Goal: Find specific page/section: Find specific page/section

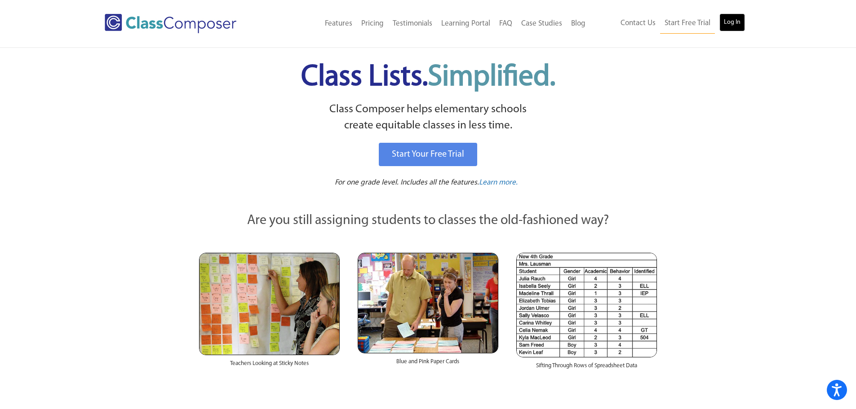
click at [729, 22] on link "Log In" at bounding box center [732, 22] width 26 height 18
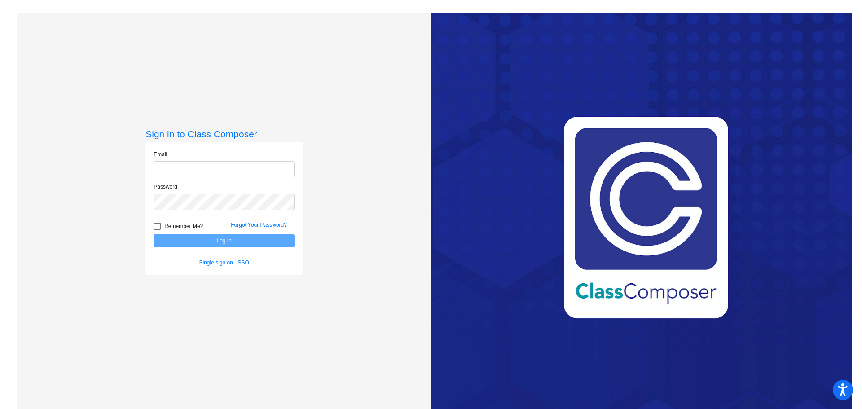
type input "jhollingsworth@danville.k12.in.us"
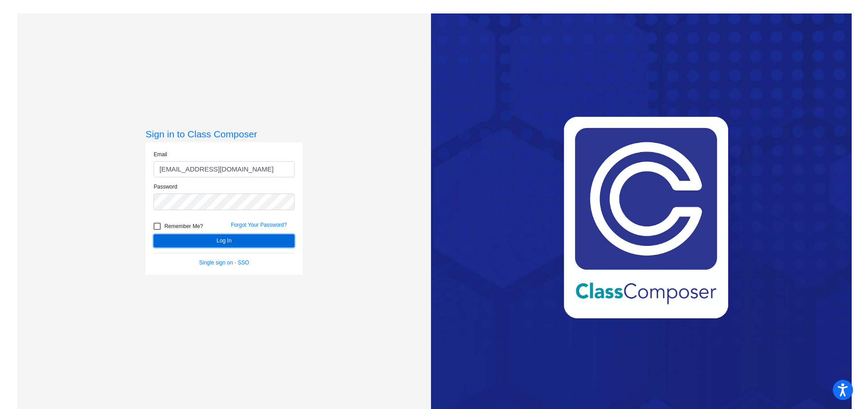
click at [202, 238] on button "Log In" at bounding box center [224, 240] width 141 height 13
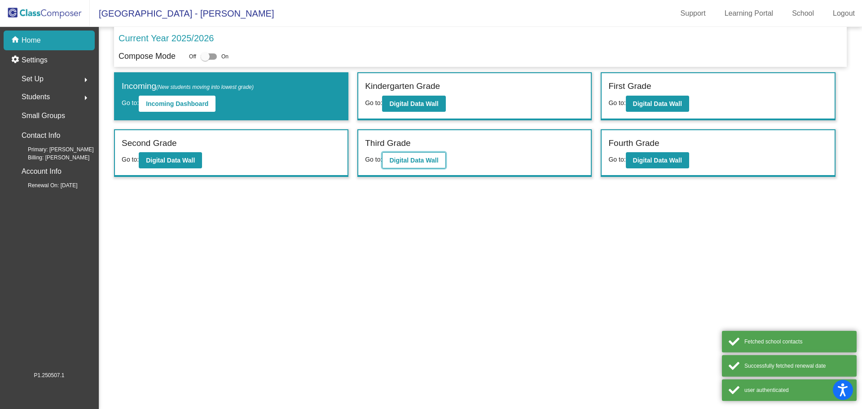
click at [424, 164] on b "Digital Data Wall" at bounding box center [413, 160] width 49 height 7
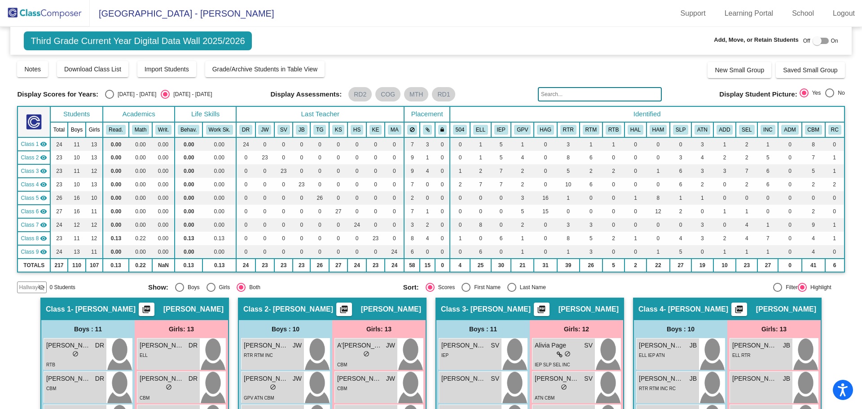
click at [627, 91] on input "text" at bounding box center [600, 94] width 124 height 14
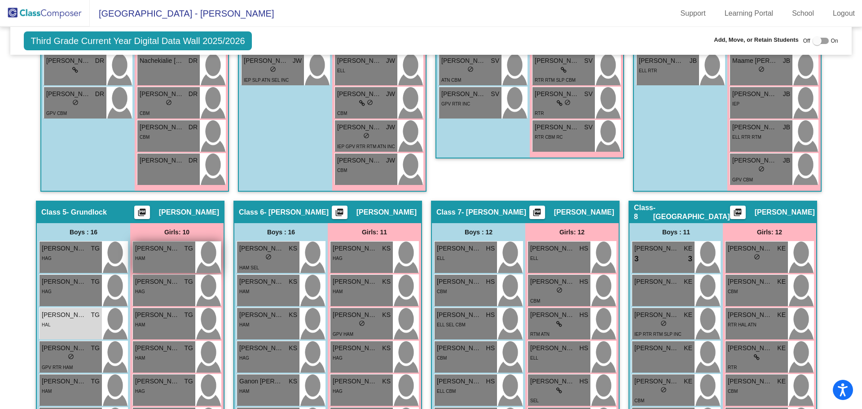
scroll to position [853, 0]
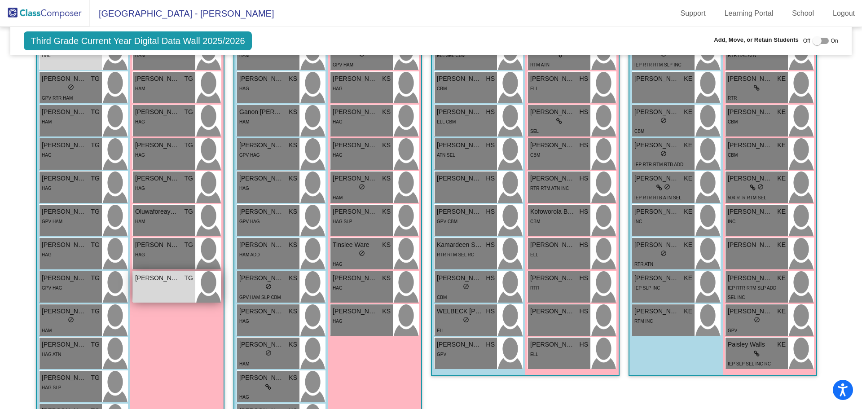
type input "coll"
click at [161, 284] on div "Victoria Collier TG lock do_not_disturb_alt" at bounding box center [164, 286] width 62 height 31
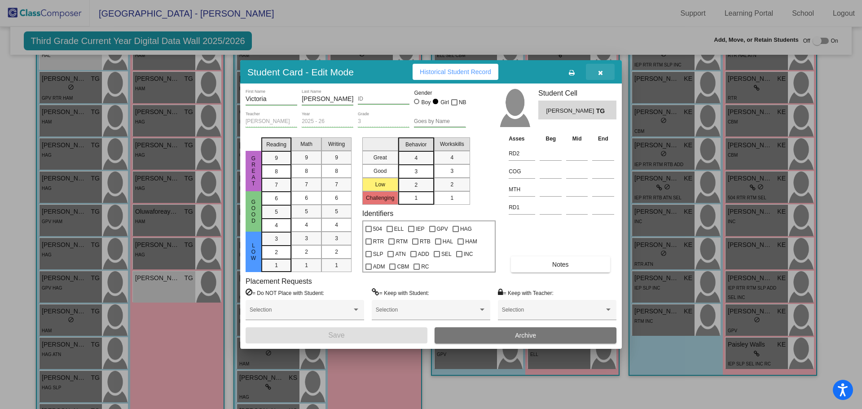
click at [602, 76] on button "button" at bounding box center [600, 72] width 29 height 16
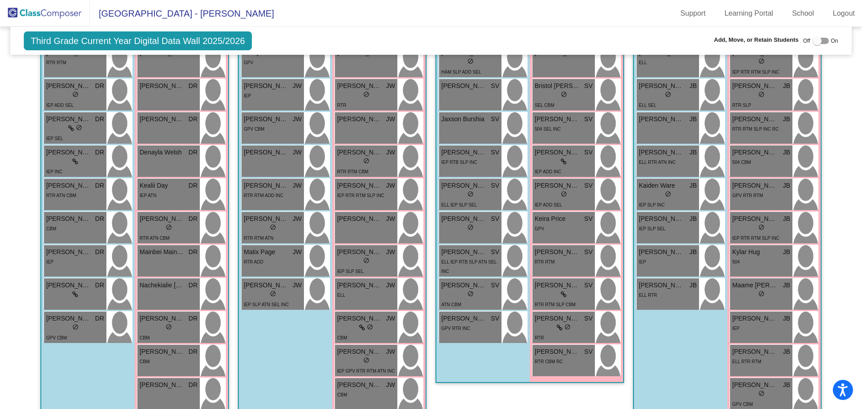
scroll to position [0, 0]
